Goal: Task Accomplishment & Management: Manage account settings

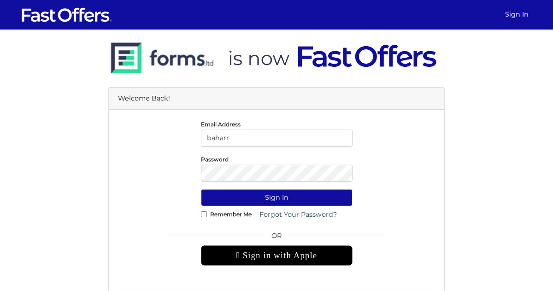
type input "[EMAIL_ADDRESS][DOMAIN_NAME]"
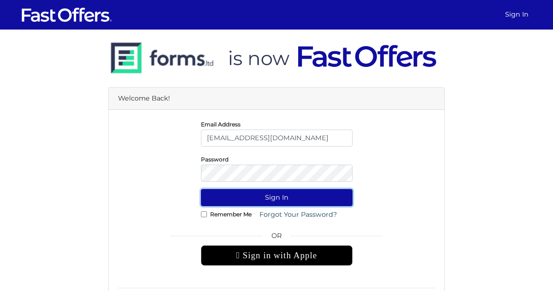
click at [257, 200] on button "Sign In" at bounding box center [277, 197] width 152 height 17
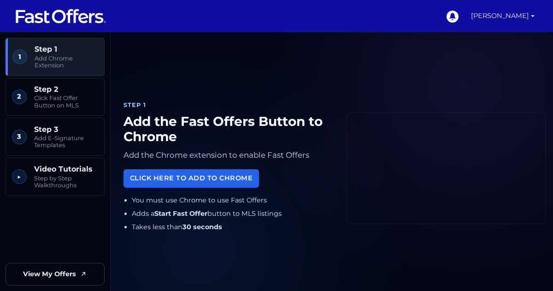
click at [494, 14] on link "[PERSON_NAME]" at bounding box center [503, 16] width 71 height 32
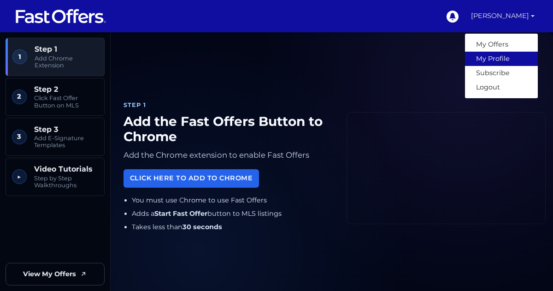
click at [494, 58] on link "My Profile" at bounding box center [501, 59] width 73 height 14
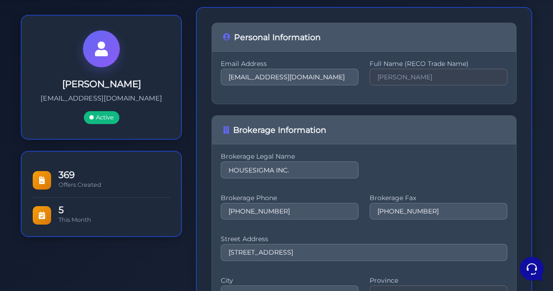
scroll to position [109, 0]
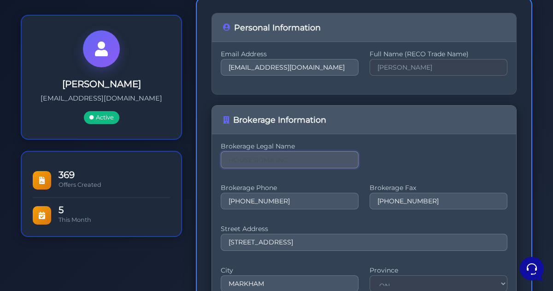
click at [293, 162] on input "HOUSESIGMA INC." at bounding box center [290, 159] width 138 height 17
type input "HO"
paste input "ZOWN REALTY INC. logo ZOWN REALTY INC. Brokerage"
type input "ZOWN REALTY INC. logo ZOWN REALTY INC. Brokerage"
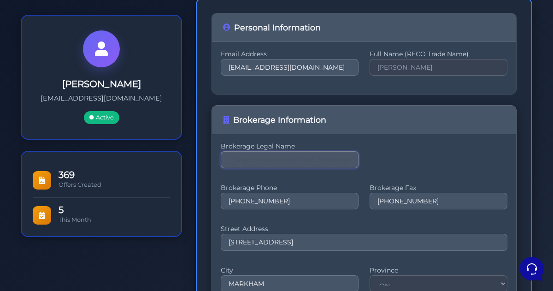
click at [311, 157] on input "ZOWN REALTY INC. logo ZOWN REALTY INC. Brokerage" at bounding box center [290, 159] width 138 height 17
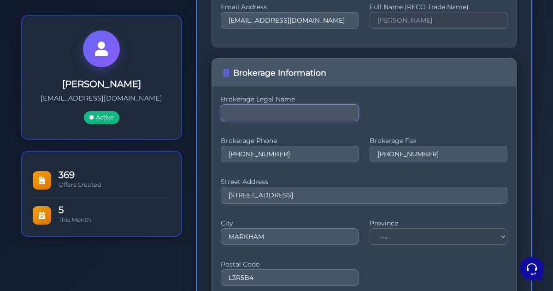
scroll to position [155, 0]
click at [241, 114] on input "text" at bounding box center [290, 113] width 138 height 17
paste input "ZOWN REALTY INC. Brokerage"
type input "ZOWN REALTY INC. Brokerage"
click at [282, 149] on input "647-360-2330" at bounding box center [290, 155] width 138 height 17
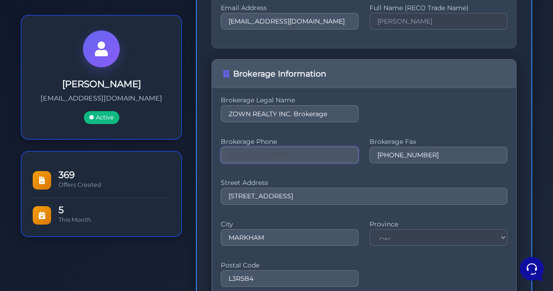
paste input "[PHONE_NUMBER]"
type input "647-360-233844-438-9696"
paste input "[PHONE_NUMBER]"
type input "[PHONE_NUMBER]"
click at [445, 159] on input "647-360-2330" at bounding box center [439, 155] width 138 height 17
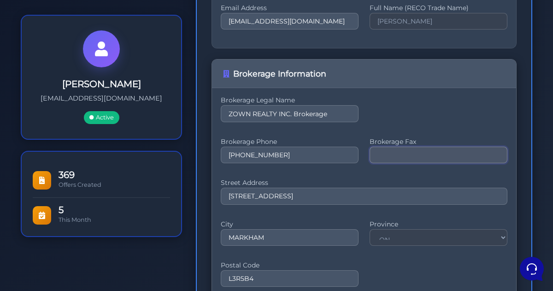
paste input "[PHONE_NUMBER]"
type input "[PHONE_NUMBER]"
click at [341, 199] on input "15 ALLSTATE PARKWAY #629" at bounding box center [364, 196] width 287 height 17
paste input "[STREET_ADDRESS]"
type input "[STREET_ADDRESS]"
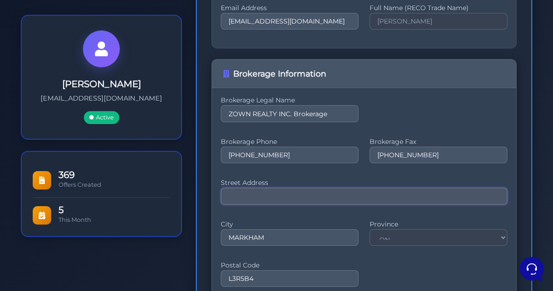
paste input "[STREET_ADDRESS]"
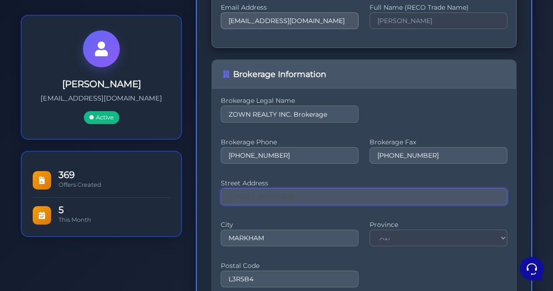
type input "[STREET_ADDRESS]"
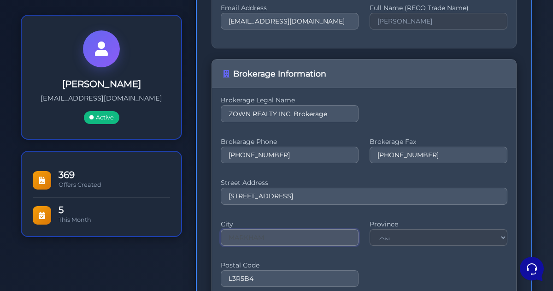
click at [279, 235] on input "MARKHAM" at bounding box center [290, 237] width 138 height 17
paste input "[GEOGRAPHIC_DATA]"
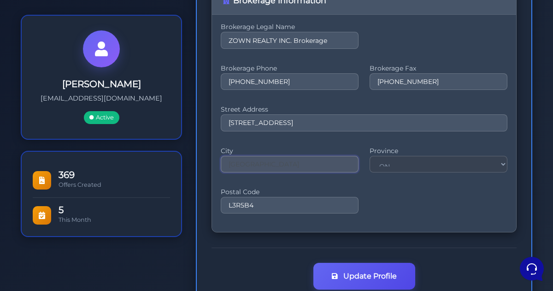
scroll to position [230, 0]
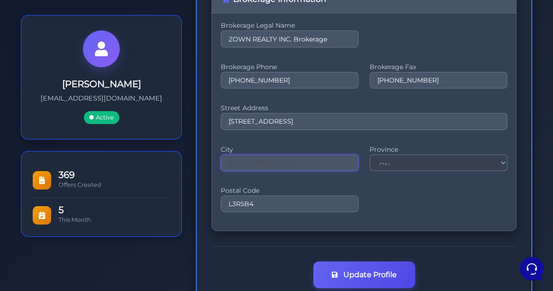
type input "[GEOGRAPHIC_DATA]"
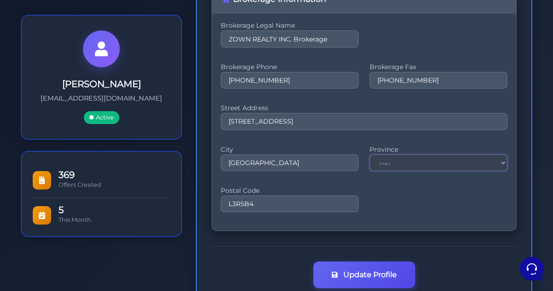
click at [405, 164] on select "ON" at bounding box center [439, 162] width 138 height 17
click at [391, 202] on div "City TORONTO Province ON Postal Code L3R5B4" at bounding box center [364, 183] width 287 height 71
click at [256, 205] on input "L3R5B4" at bounding box center [290, 204] width 138 height 17
paste input "M5J1A7"
type input "M5J1A7"
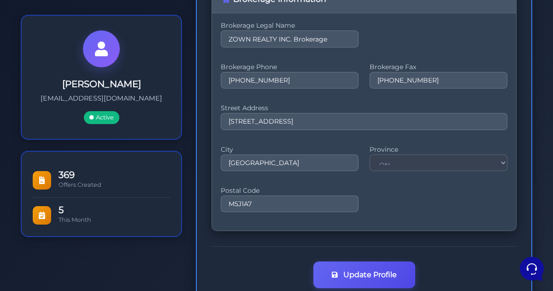
click at [371, 188] on div "City TORONTO Province ON Postal Code M5J1A7" at bounding box center [364, 183] width 287 height 71
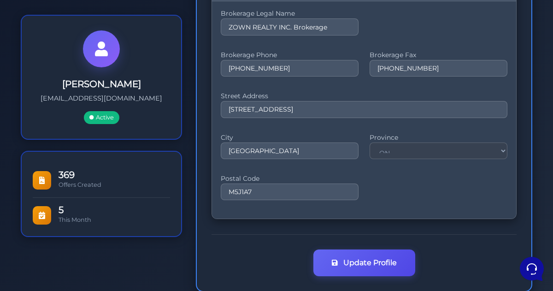
scroll to position [259, 0]
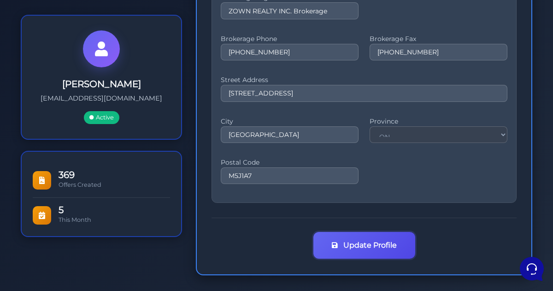
click at [384, 243] on button "Update Profile" at bounding box center [365, 245] width 102 height 27
click at [346, 252] on button "Update Profile" at bounding box center [365, 245] width 102 height 27
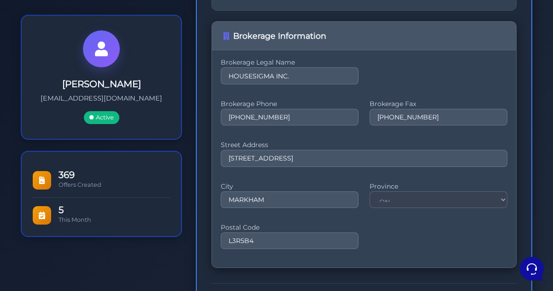
scroll to position [193, 0]
click at [267, 242] on input "L3R5B4" at bounding box center [290, 240] width 138 height 17
paste input "M5J1A7"
type input "M5J1A7"
click at [255, 201] on input "MARKHAM" at bounding box center [290, 199] width 138 height 17
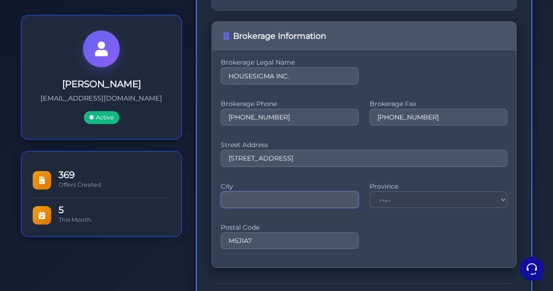
type input "[GEOGRAPHIC_DATA]"
click at [260, 243] on input "M5J1A7" at bounding box center [290, 240] width 138 height 17
click at [257, 243] on input "M5J1A7" at bounding box center [290, 240] width 138 height 17
type input "M5J1A7"
click at [330, 159] on input "15 ALLSTATE PARKWAY #629" at bounding box center [364, 158] width 287 height 17
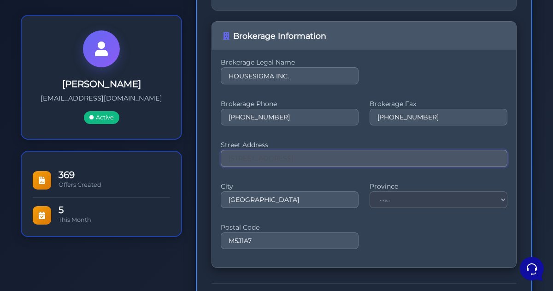
click at [297, 156] on input "15 ALLSTATE PARKWAY #629" at bounding box center [364, 158] width 287 height 17
paste input "[STREET_ADDRESS]"
type input "[STREET_ADDRESS]"
click at [275, 120] on input "647-360-2330" at bounding box center [290, 117] width 138 height 17
click at [255, 120] on input "tel" at bounding box center [290, 117] width 138 height 17
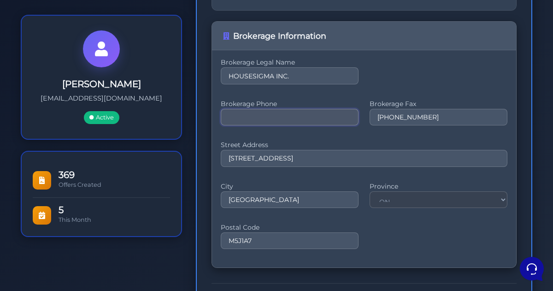
paste input "[PHONE_NUMBER]"
type input "[PHONE_NUMBER]"
paste input "[PHONE_NUMBER]"
click at [279, 116] on input "[PHONE_NUMBER]" at bounding box center [290, 117] width 138 height 17
type input "[PHONE_NUMBER]"
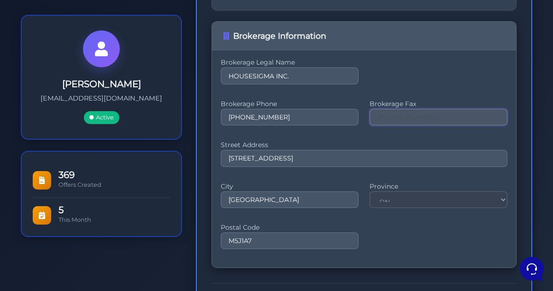
click at [429, 117] on input "647-360-2330" at bounding box center [439, 117] width 138 height 17
click at [421, 118] on input "tel" at bounding box center [439, 117] width 138 height 17
type input "[PHONE_NUMBER]"
click at [303, 76] on input "HOUSESIGMA INC." at bounding box center [290, 75] width 138 height 17
type input "H"
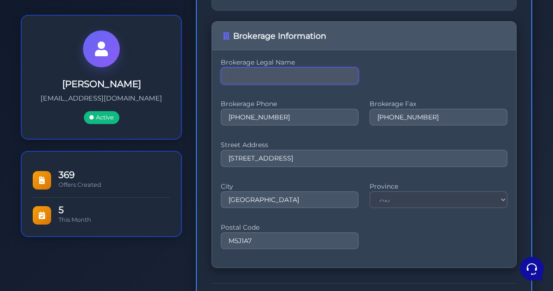
type input "ZOWN REALTY INC. Brokerage"
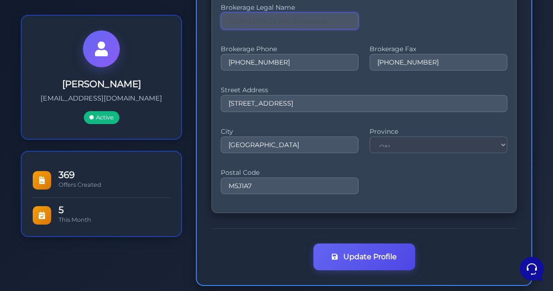
scroll to position [249, 0]
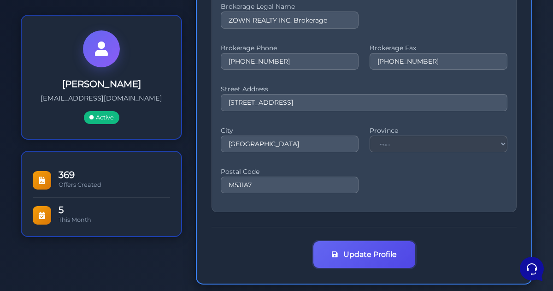
click at [383, 262] on button "Update Profile" at bounding box center [365, 254] width 102 height 27
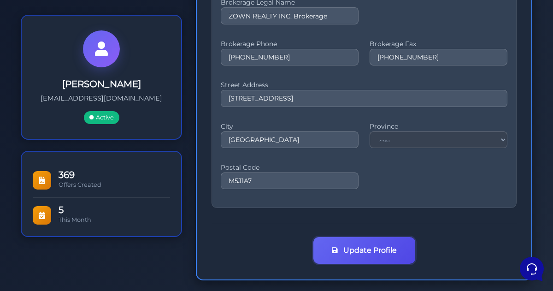
scroll to position [259, 0]
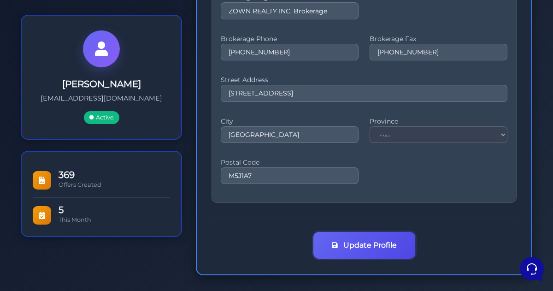
click at [347, 247] on button "Update Profile" at bounding box center [365, 245] width 102 height 27
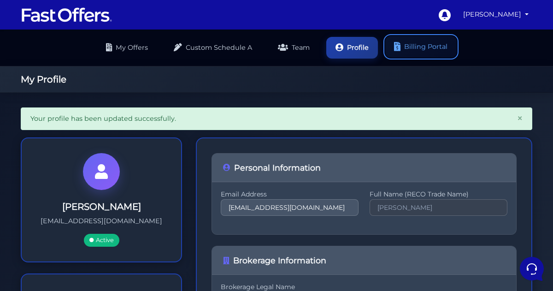
click at [441, 47] on link "Billing Portal" at bounding box center [420, 47] width 71 height 22
